Goal: Information Seeking & Learning: Find contact information

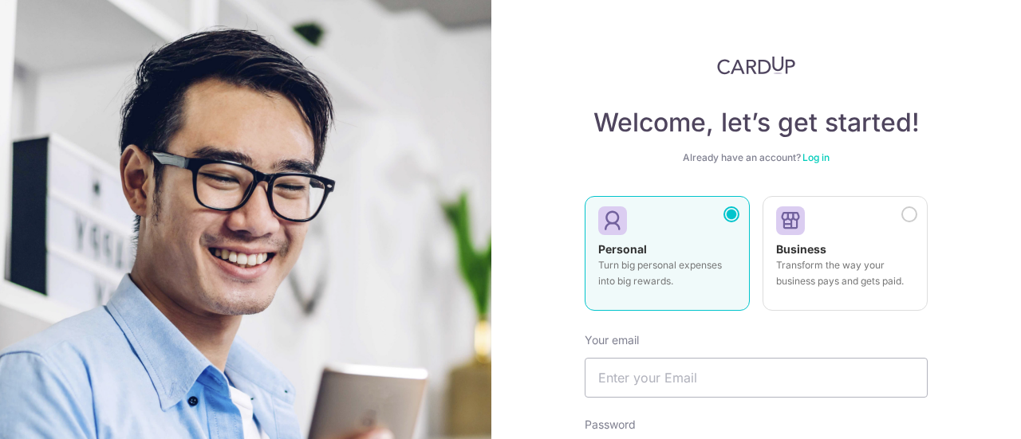
scroll to position [255, 0]
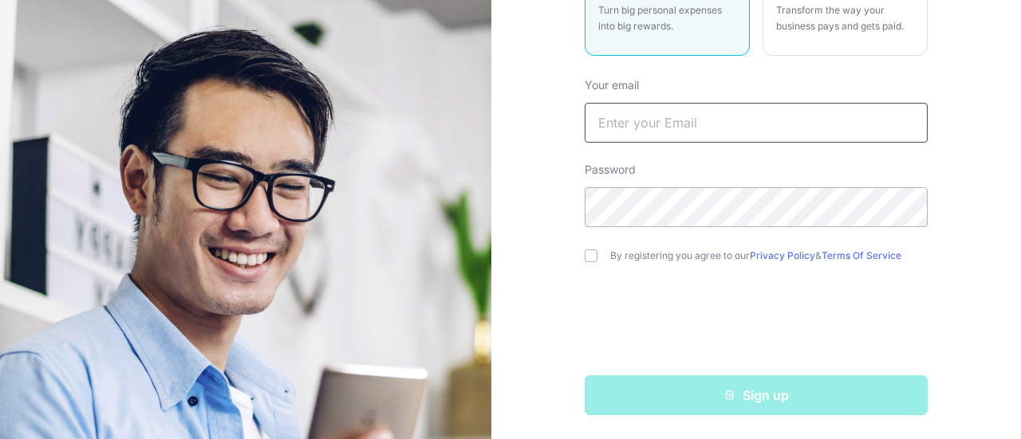
click at [682, 128] on input "text" at bounding box center [755, 123] width 343 height 40
type input "[EMAIL_ADDRESS][DOMAIN_NAME]"
click at [584, 250] on input "checkbox" at bounding box center [590, 256] width 13 height 13
checkbox input "true"
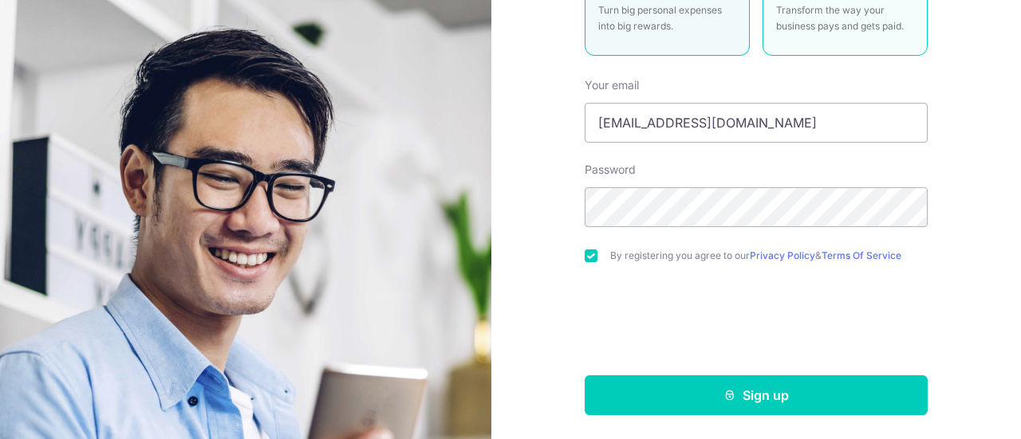
scroll to position [0, 0]
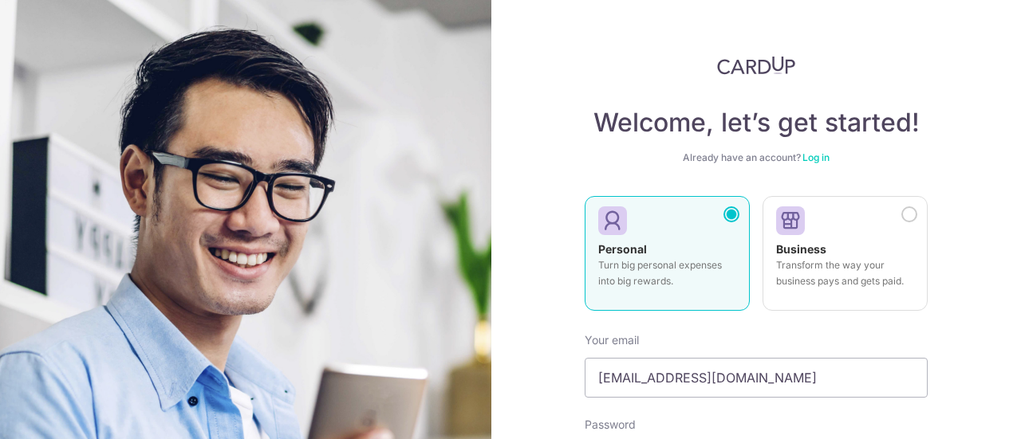
click at [815, 161] on link "Log in" at bounding box center [815, 157] width 27 height 12
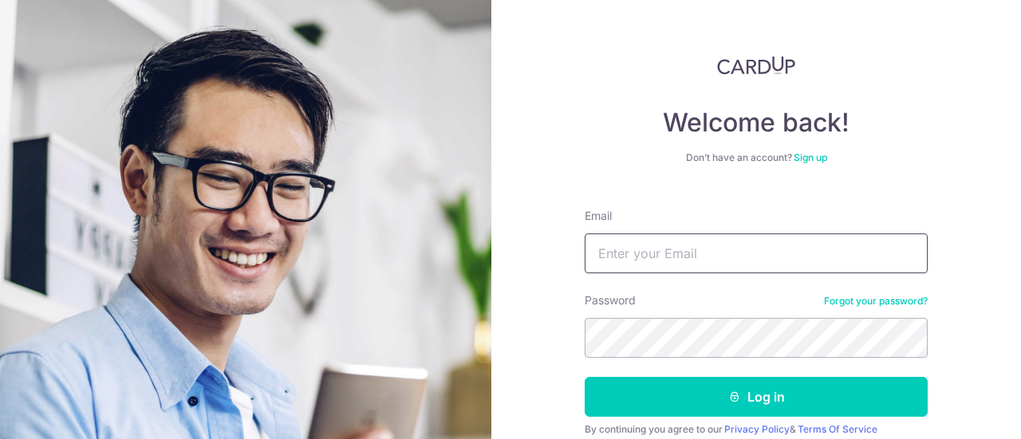
click at [730, 264] on input "Email" at bounding box center [755, 254] width 343 height 40
type input "[EMAIL_ADDRESS][DOMAIN_NAME]"
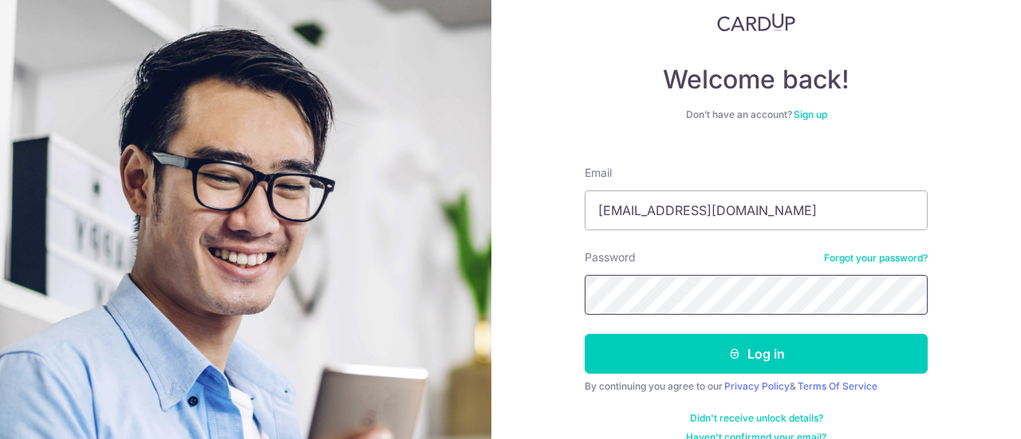
scroll to position [66, 0]
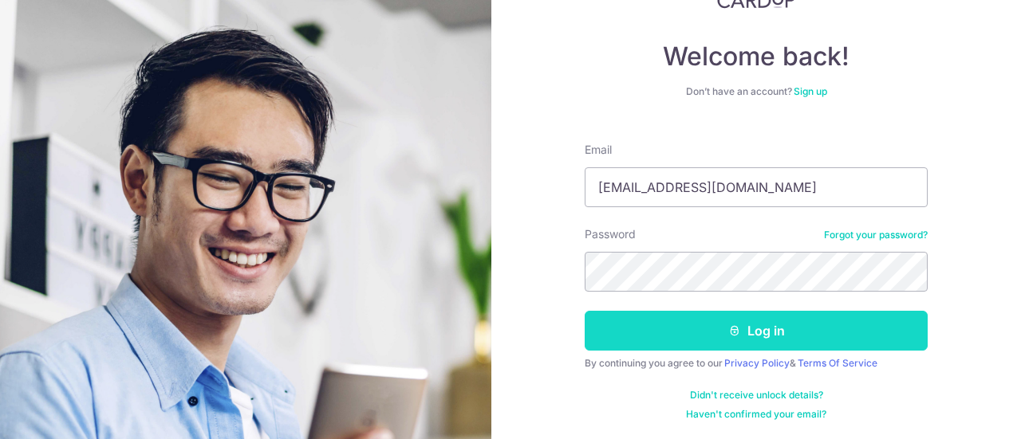
click at [758, 337] on button "Log in" at bounding box center [755, 331] width 343 height 40
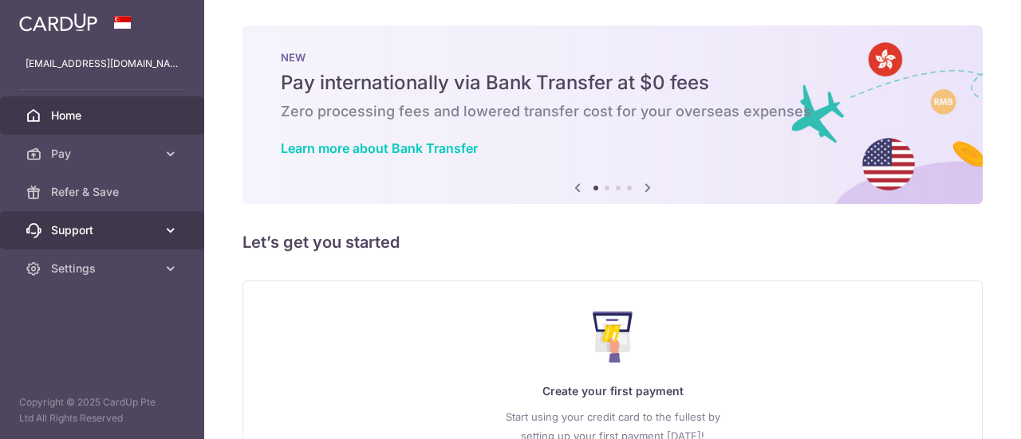
click at [139, 216] on link "Support" at bounding box center [102, 230] width 204 height 38
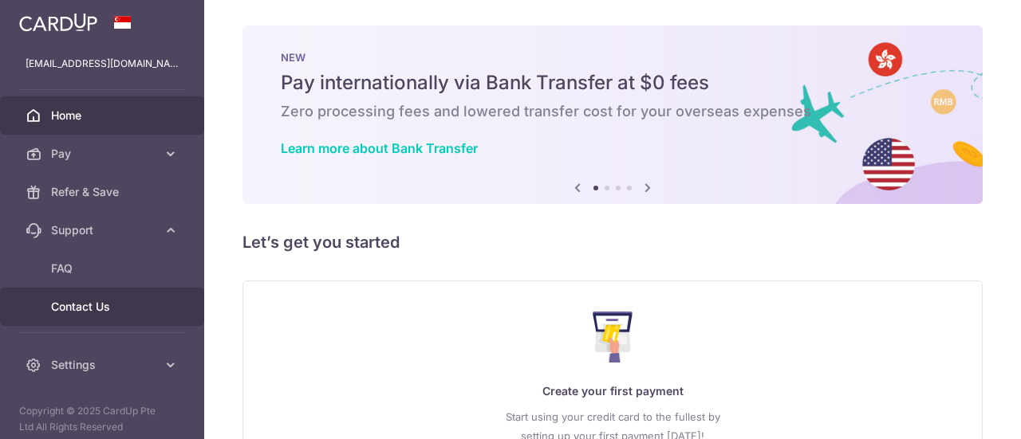
click at [120, 300] on span "Contact Us" at bounding box center [103, 307] width 105 height 16
